Goal: Transaction & Acquisition: Purchase product/service

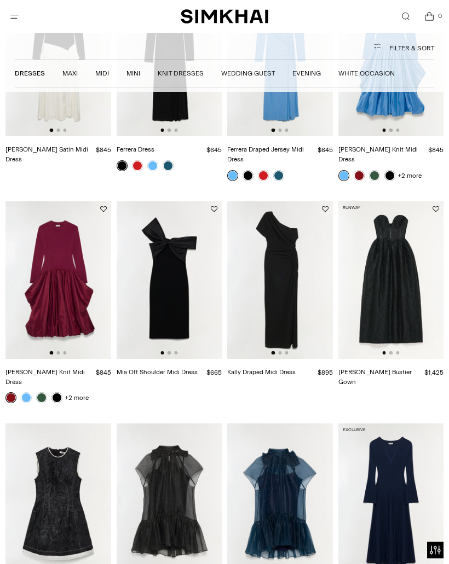
scroll to position [1046, 0]
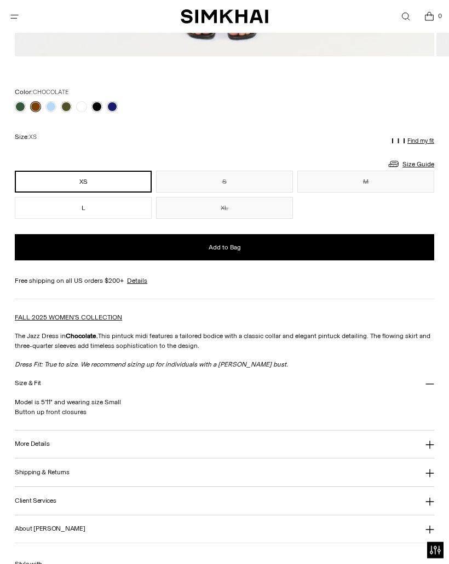
scroll to position [693, 0]
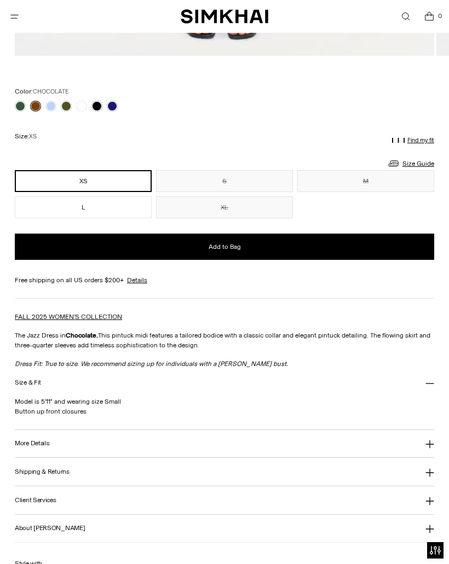
click at [20, 102] on link at bounding box center [20, 106] width 11 height 11
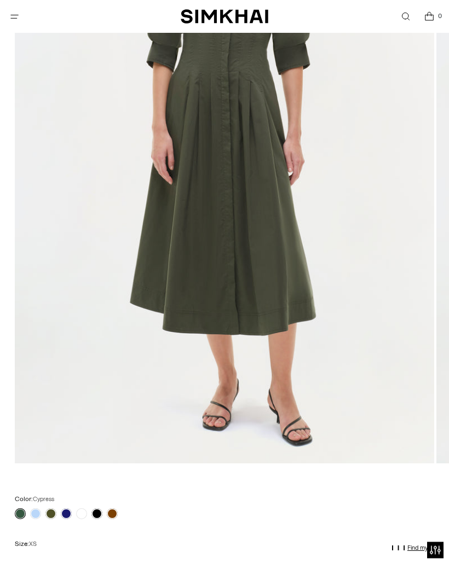
scroll to position [286, 0]
click at [51, 512] on link at bounding box center [50, 513] width 11 height 11
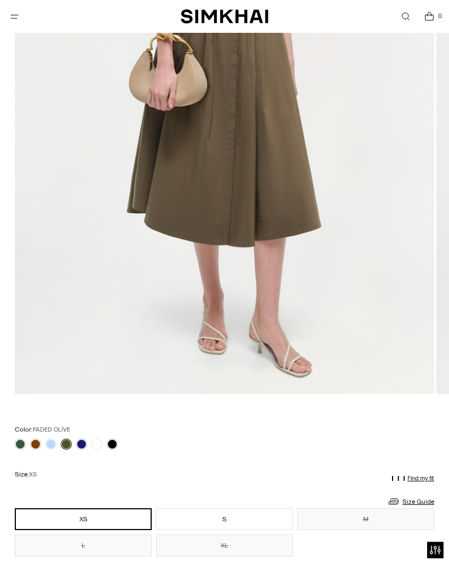
scroll to position [355, 0]
click at [79, 447] on link at bounding box center [81, 444] width 11 height 11
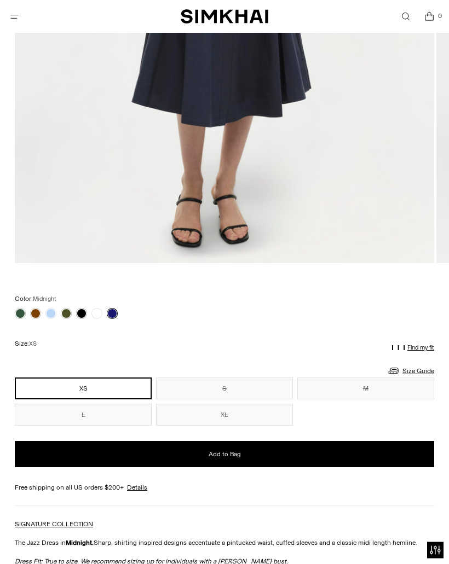
scroll to position [486, 0]
click at [69, 314] on link at bounding box center [66, 313] width 11 height 11
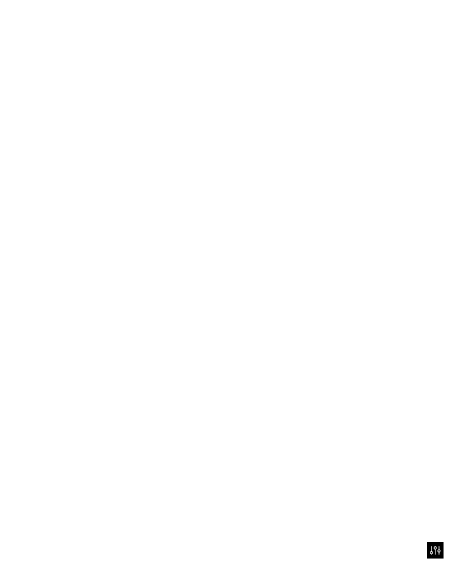
scroll to position [538, 0]
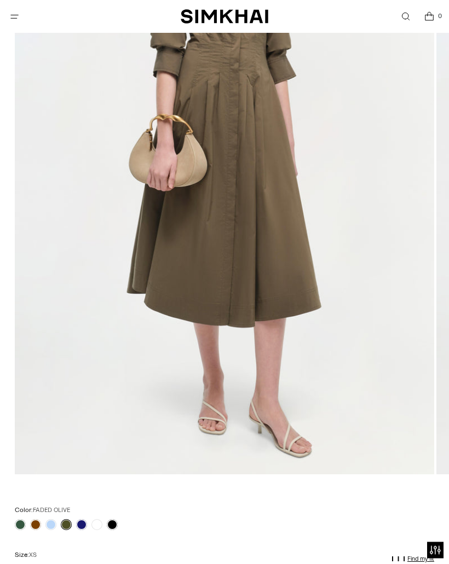
scroll to position [265, 0]
